Goal: Task Accomplishment & Management: Complete application form

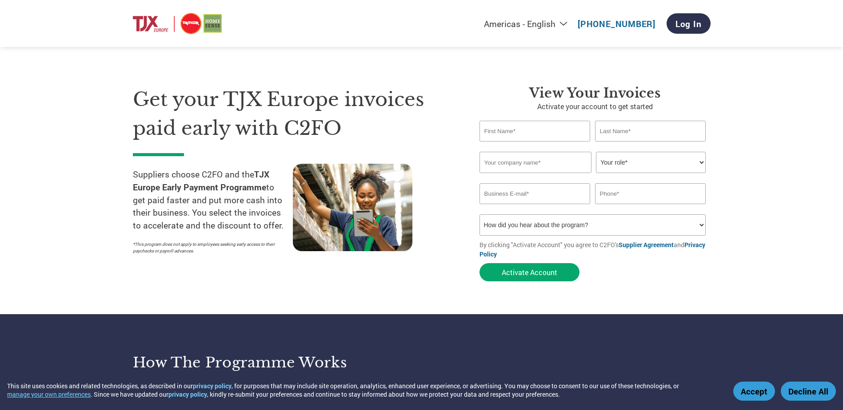
select select "en-[GEOGRAPHIC_DATA]"
click at [534, 133] on input "text" at bounding box center [534, 131] width 111 height 21
type input "[PERSON_NAME][EMAIL_ADDRESS][DOMAIN_NAME]"
type input "[PHONE_NUMBER]"
type input "[PERSON_NAME]"
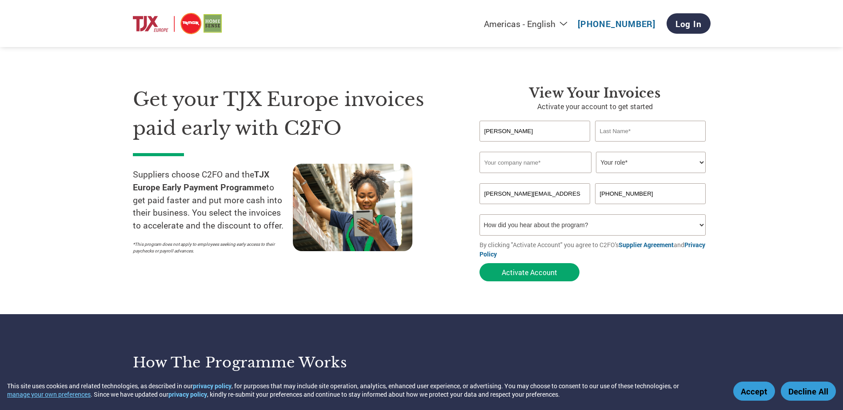
type input "[PERSON_NAME]"
type input "[PERSON_NAME] & R Footwear Ltd"
type input "07815902807"
click at [681, 162] on select "Your role* CFO Controller Credit Manager Finance Director Treasurer CEO Preside…" at bounding box center [651, 162] width 110 height 21
select select "OWNER_FOUNDER"
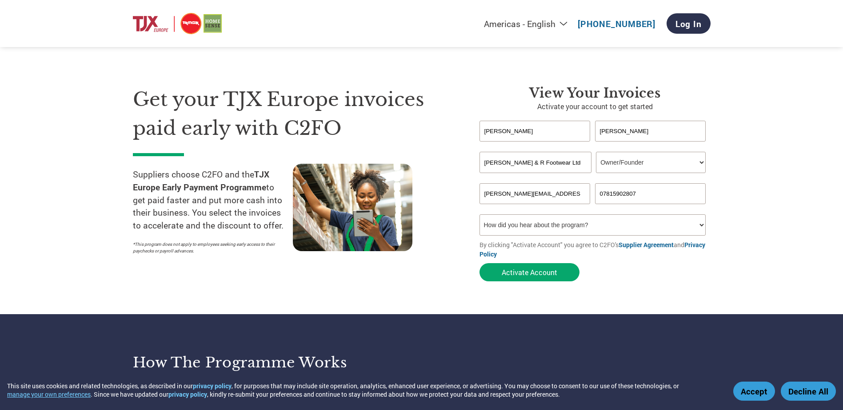
click at [596, 152] on select "Your role* CFO Controller Credit Manager Finance Director Treasurer CEO Preside…" at bounding box center [651, 162] width 110 height 21
click at [563, 226] on select "How did you hear about the program? Received a letter Email Social Media Online…" at bounding box center [592, 225] width 227 height 21
select select "Email"
click at [479, 215] on select "How did you hear about the program? Received a letter Email Social Media Online…" at bounding box center [592, 225] width 227 height 21
click at [532, 273] on button "Activate Account" at bounding box center [529, 272] width 100 height 18
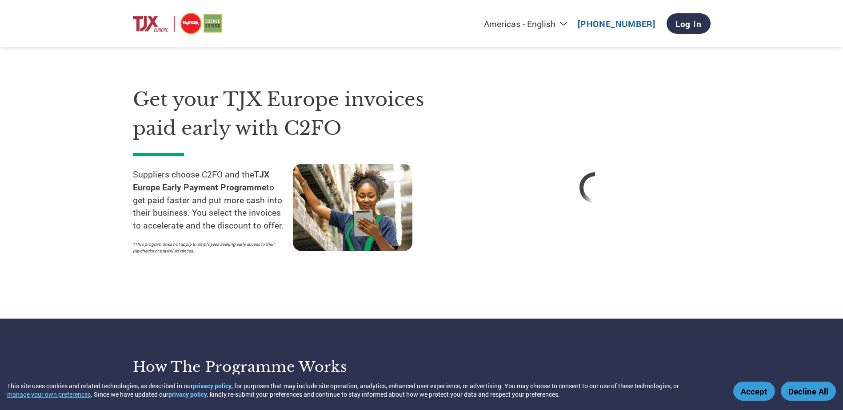
select select "en-[GEOGRAPHIC_DATA]"
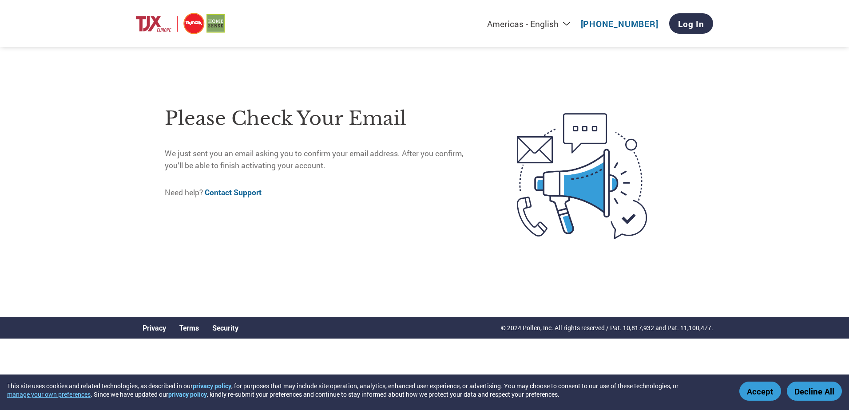
click at [747, 392] on button "Accept" at bounding box center [761, 391] width 42 height 19
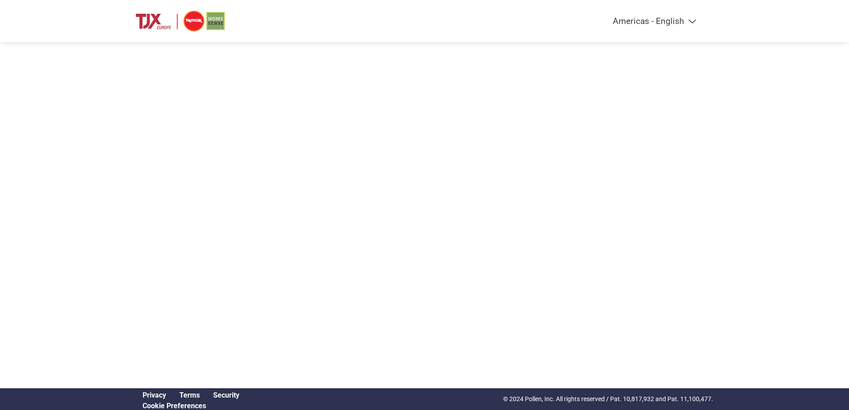
select select "en-[GEOGRAPHIC_DATA]"
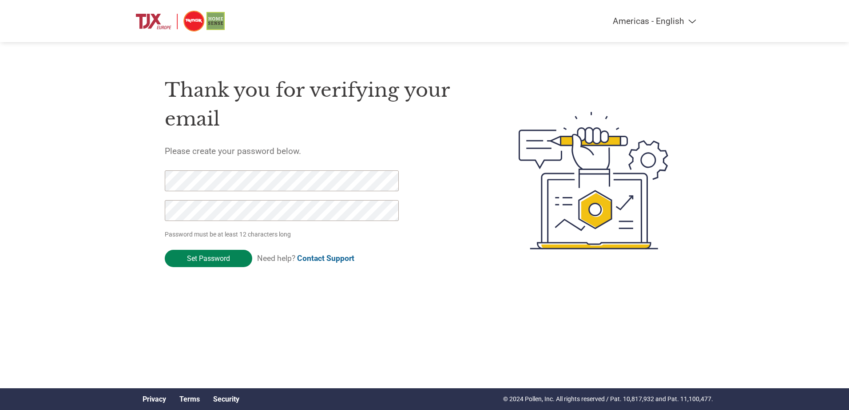
click at [208, 265] on input "Set Password" at bounding box center [209, 258] width 88 height 17
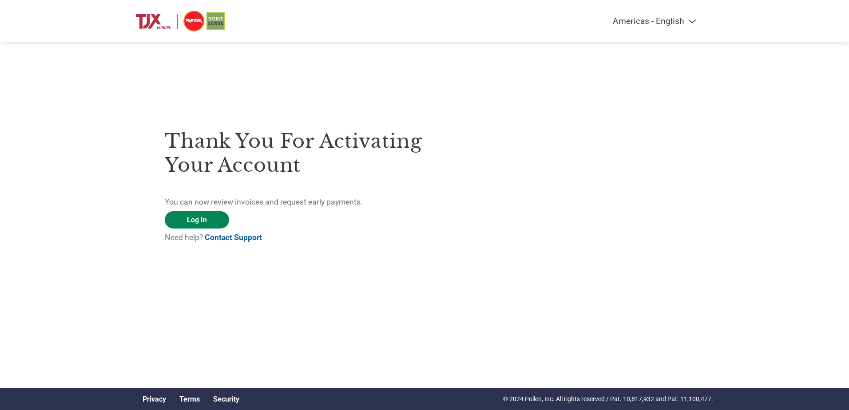
click at [215, 223] on link "Log In" at bounding box center [197, 219] width 64 height 17
